Goal: Information Seeking & Learning: Learn about a topic

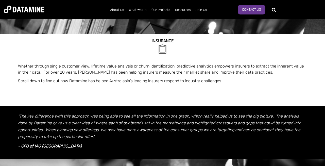
scroll to position [30, 0]
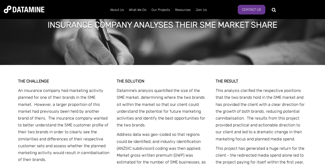
scroll to position [580, 0]
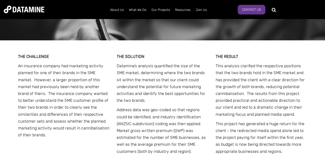
scroll to position [610, 0]
